Goal: Task Accomplishment & Management: Manage account settings

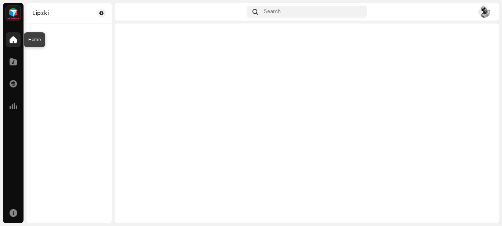
click at [15, 44] on div at bounding box center [13, 39] width 15 height 15
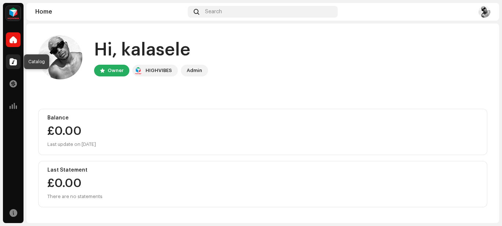
click at [17, 61] on div at bounding box center [13, 61] width 15 height 15
click at [11, 62] on span at bounding box center [13, 62] width 7 height 6
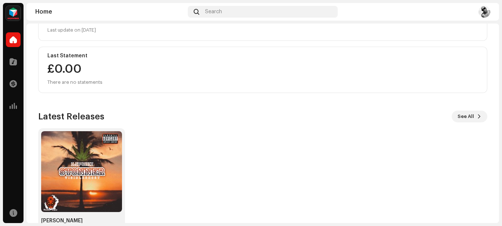
scroll to position [137, 0]
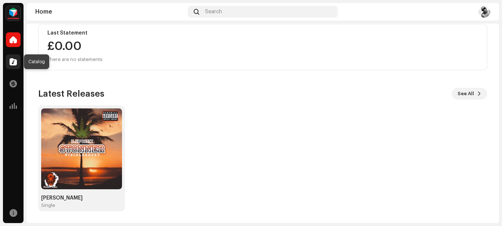
click at [17, 68] on div at bounding box center [13, 61] width 15 height 15
click at [11, 63] on span at bounding box center [13, 62] width 7 height 6
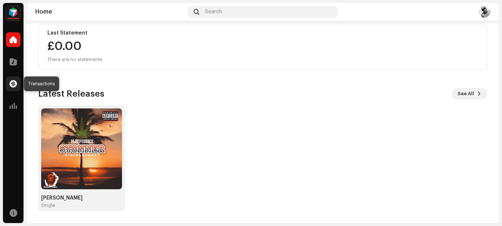
drag, startPoint x: 11, startPoint y: 63, endPoint x: 15, endPoint y: 85, distance: 22.4
click at [15, 85] on div "Home Catalog Transactions Analytics" at bounding box center [13, 72] width 21 height 87
click at [15, 85] on span at bounding box center [13, 84] width 7 height 6
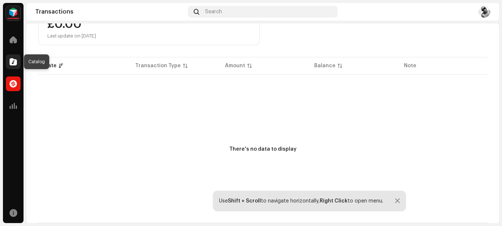
click at [10, 66] on div at bounding box center [13, 61] width 15 height 15
click at [11, 60] on span at bounding box center [13, 62] width 7 height 6
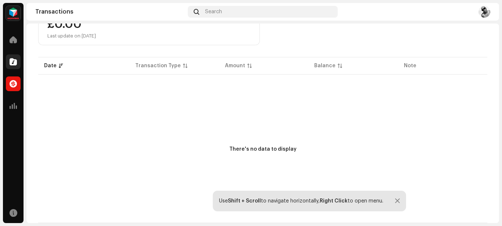
click at [11, 60] on span at bounding box center [13, 62] width 7 height 6
click at [11, 111] on div at bounding box center [13, 105] width 15 height 15
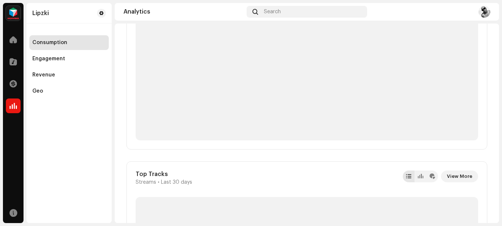
click at [11, 111] on div at bounding box center [13, 105] width 15 height 15
click at [12, 86] on span at bounding box center [13, 84] width 7 height 6
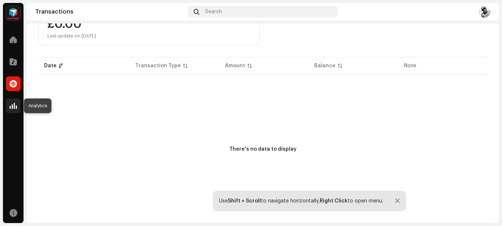
click at [14, 109] on span at bounding box center [13, 106] width 7 height 6
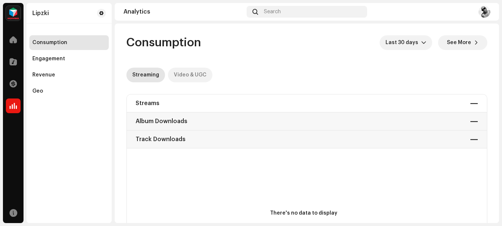
click at [190, 76] on div "Video & UGC" at bounding box center [190, 75] width 33 height 15
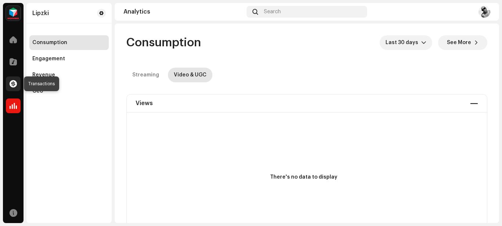
click at [13, 87] on span at bounding box center [13, 84] width 7 height 6
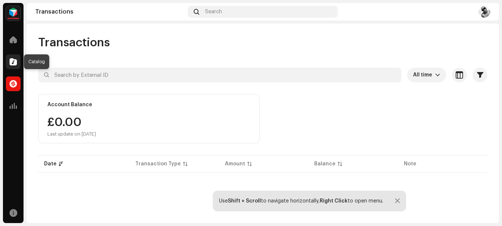
click at [12, 67] on div at bounding box center [13, 61] width 15 height 15
click at [13, 61] on span at bounding box center [13, 62] width 7 height 6
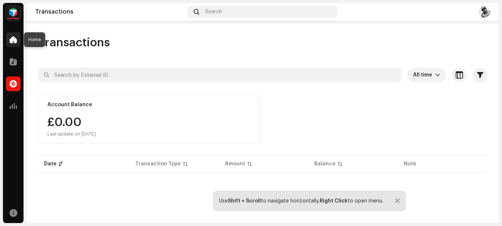
click at [15, 39] on span at bounding box center [13, 40] width 7 height 6
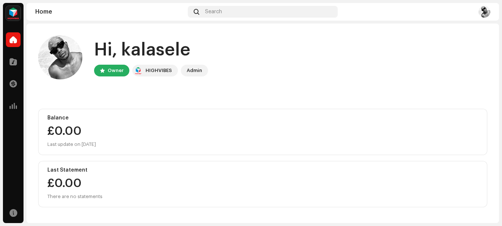
click at [56, 68] on img at bounding box center [60, 57] width 44 height 44
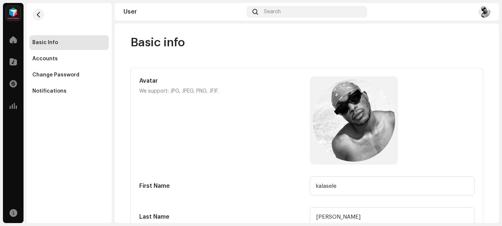
click at [84, 130] on div "Basic Info Accounts Change Password Notifications" at bounding box center [68, 113] width 85 height 220
click at [52, 95] on div "Notifications" at bounding box center [68, 91] width 79 height 15
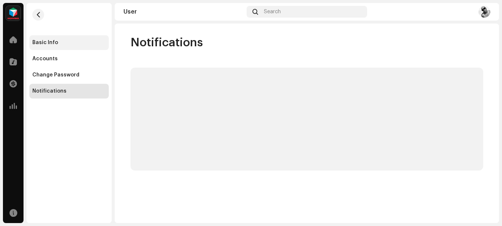
click at [50, 42] on div "Basic Info" at bounding box center [45, 43] width 26 height 6
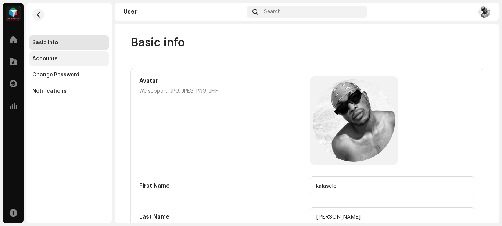
click at [54, 57] on div "Accounts" at bounding box center [44, 59] width 25 height 6
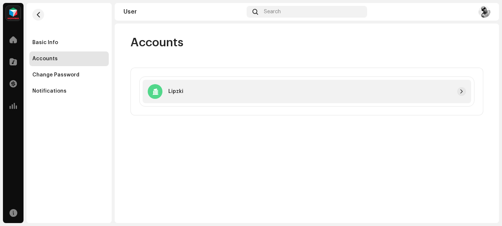
click at [460, 96] on div "Lipzki" at bounding box center [306, 92] width 328 height 24
click at [460, 93] on span "button" at bounding box center [461, 92] width 4 height 6
